Goal: Communication & Community: Connect with others

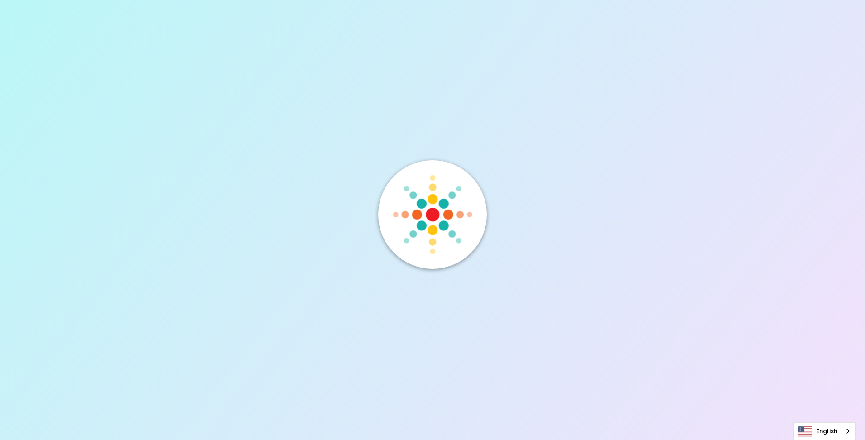
click at [456, 263] on div at bounding box center [432, 219] width 109 height 119
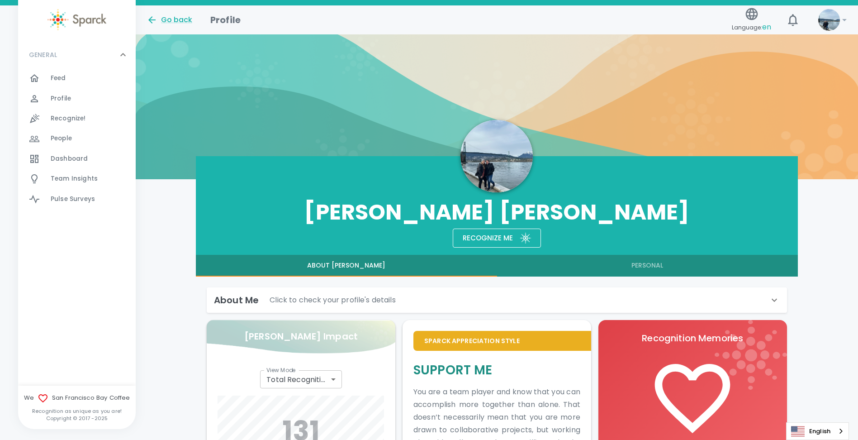
click at [69, 159] on span "Dashboard" at bounding box center [69, 158] width 37 height 9
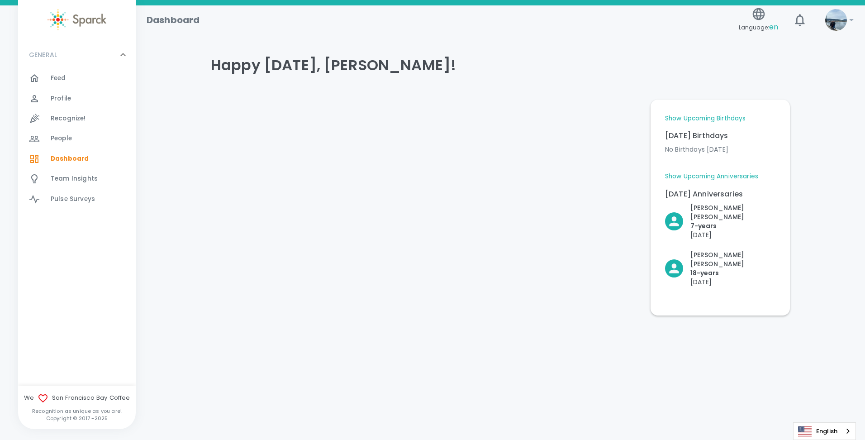
click at [50, 76] on div at bounding box center [40, 78] width 22 height 11
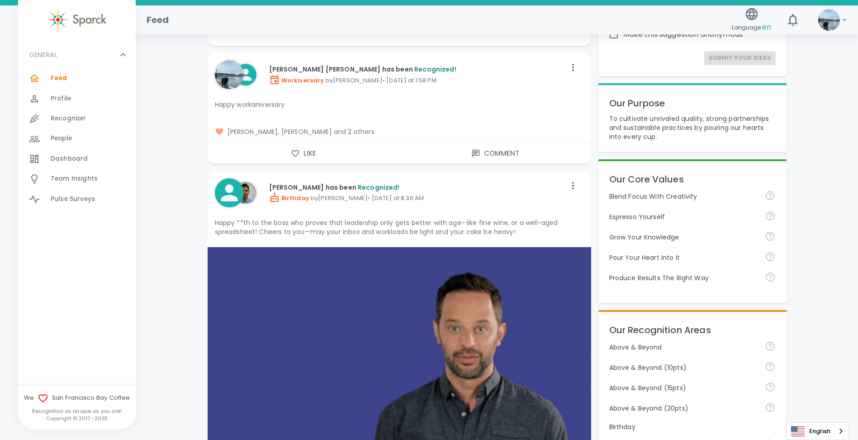
scroll to position [136, 0]
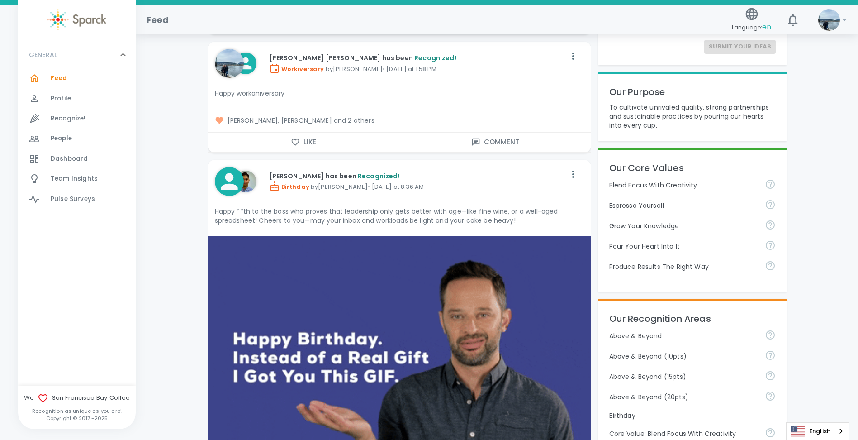
click at [319, 120] on span "[PERSON_NAME], [PERSON_NAME] and 2 others" at bounding box center [399, 120] width 369 height 9
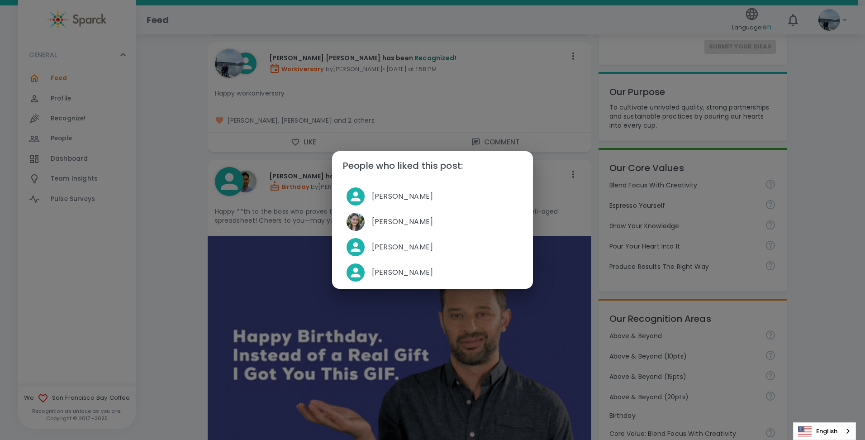
click at [157, 167] on div "People who liked this post: [PERSON_NAME] [PERSON_NAME] [PERSON_NAME] [PERSON_N…" at bounding box center [432, 220] width 865 height 440
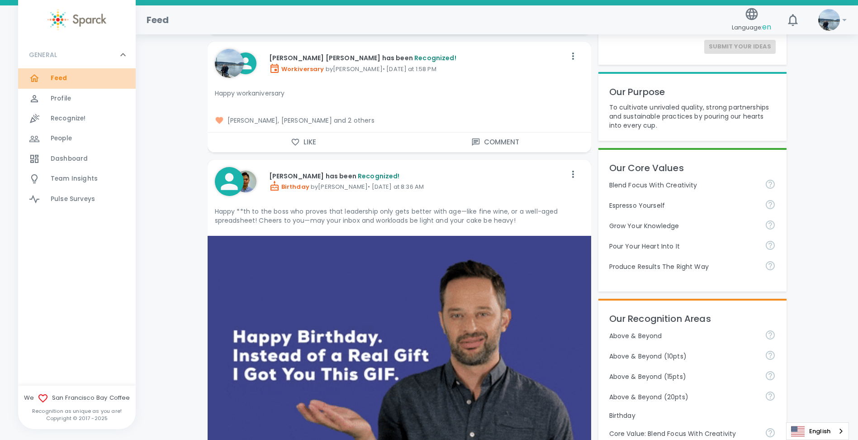
click at [63, 77] on span "Feed" at bounding box center [59, 78] width 17 height 9
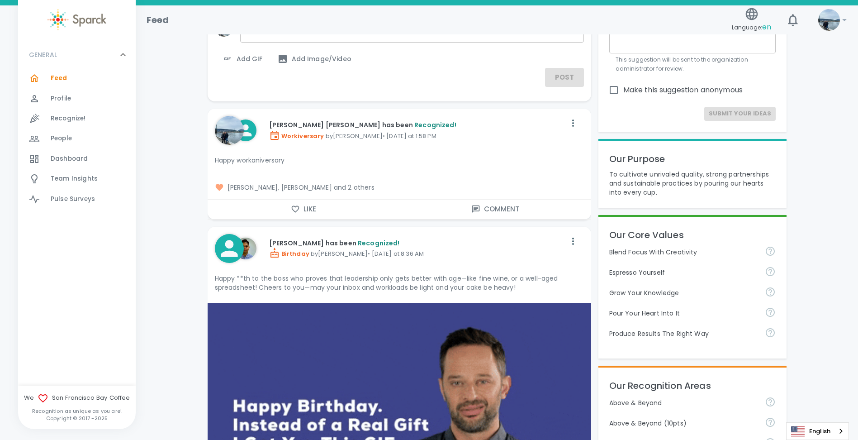
scroll to position [0, 0]
